Goal: Task Accomplishment & Management: Complete application form

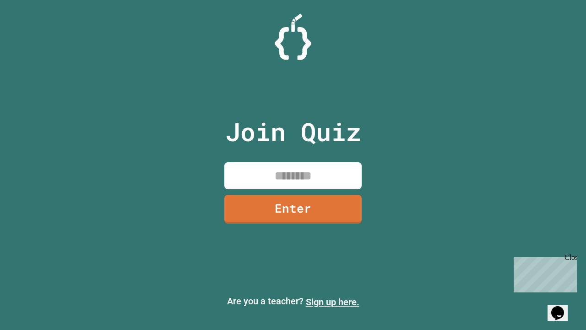
click at [332, 302] on link "Sign up here." at bounding box center [333, 301] width 54 height 11
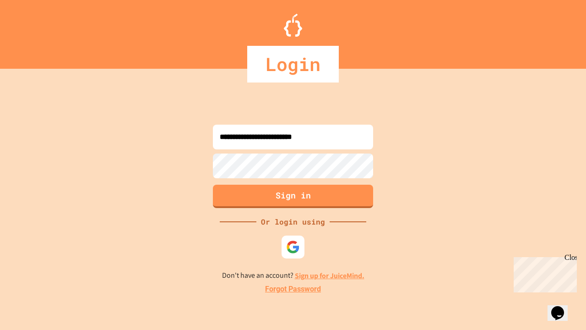
type input "**********"
